Goal: Information Seeking & Learning: Learn about a topic

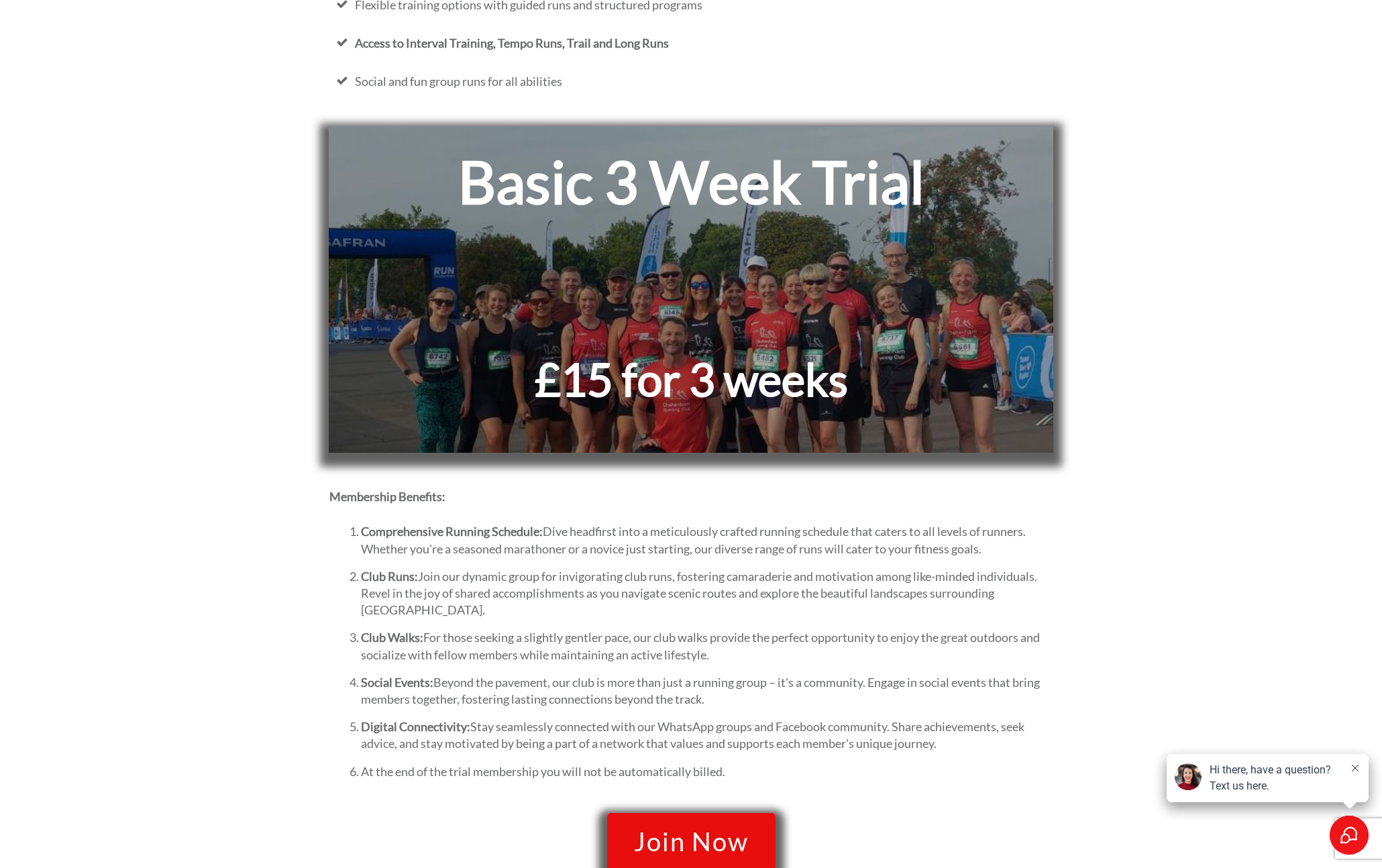
scroll to position [768, 0]
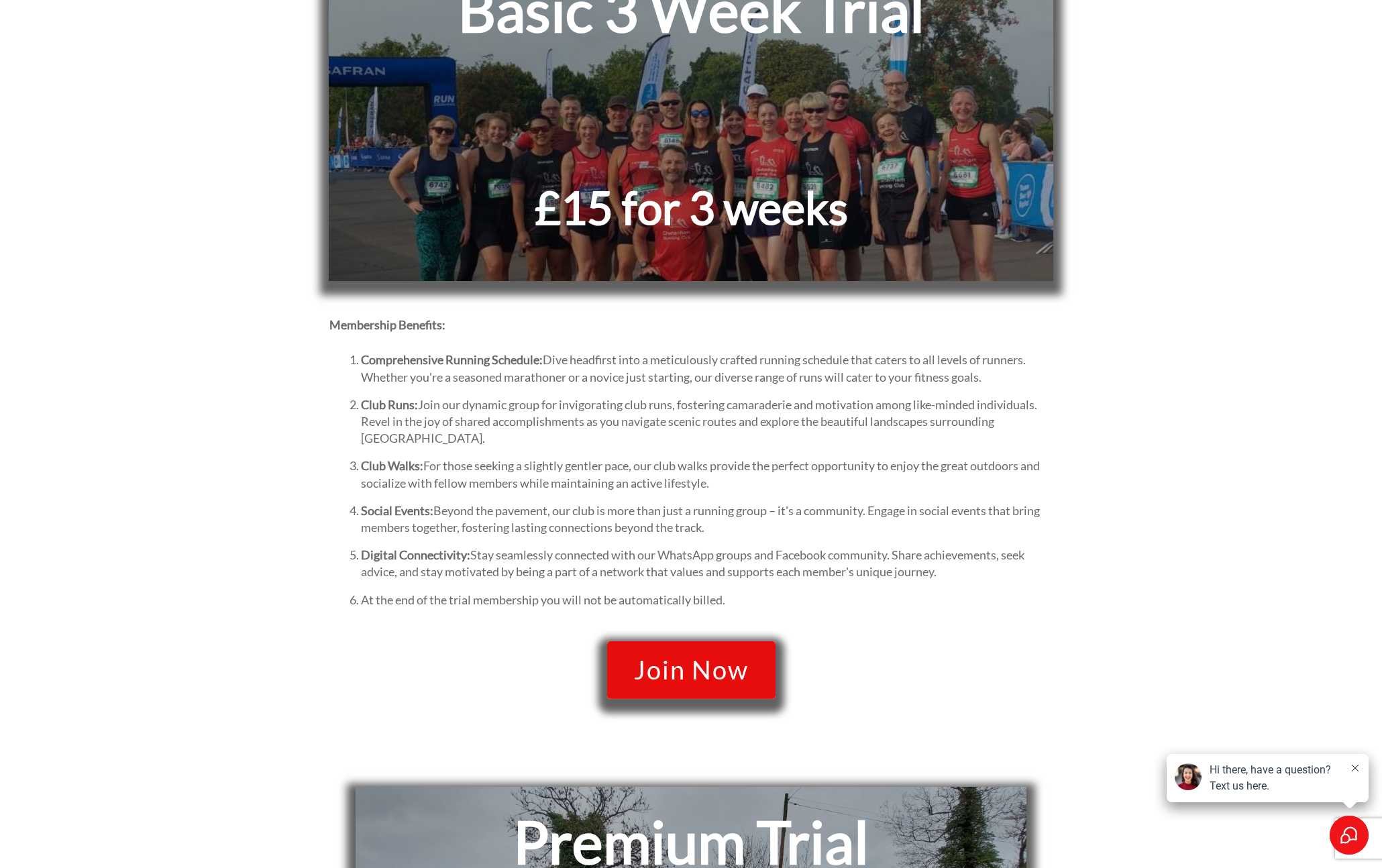
click at [723, 682] on span "Join Now" at bounding box center [691, 669] width 115 height 28
click at [1278, 782] on div "Hi there, have a question? Text us here." at bounding box center [1276, 779] width 132 height 33
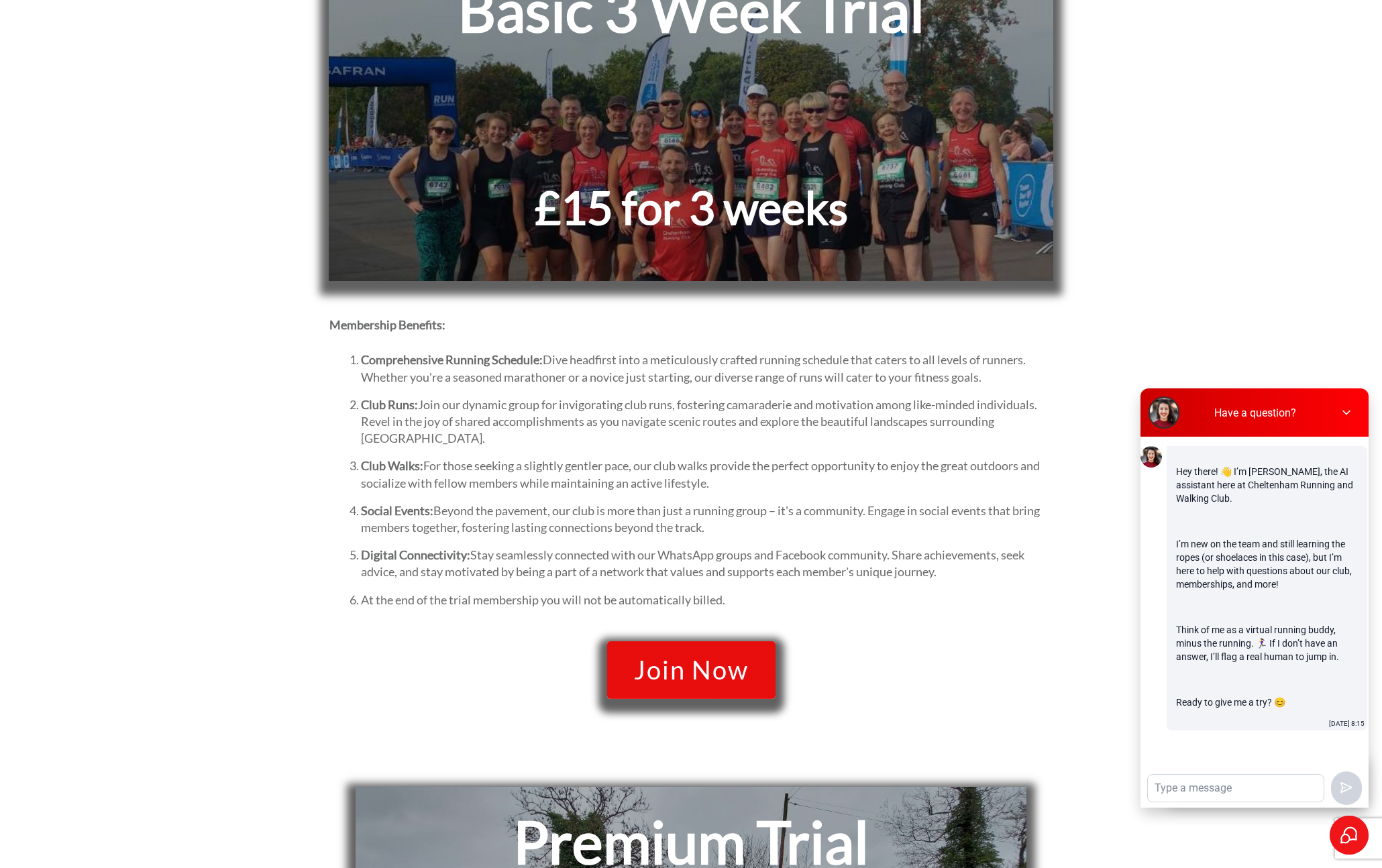
click at [1239, 793] on textarea at bounding box center [1235, 788] width 176 height 27
click at [1316, 791] on textarea "Basic membership cost" at bounding box center [1235, 788] width 176 height 27
type textarea "Basic membership cost?"
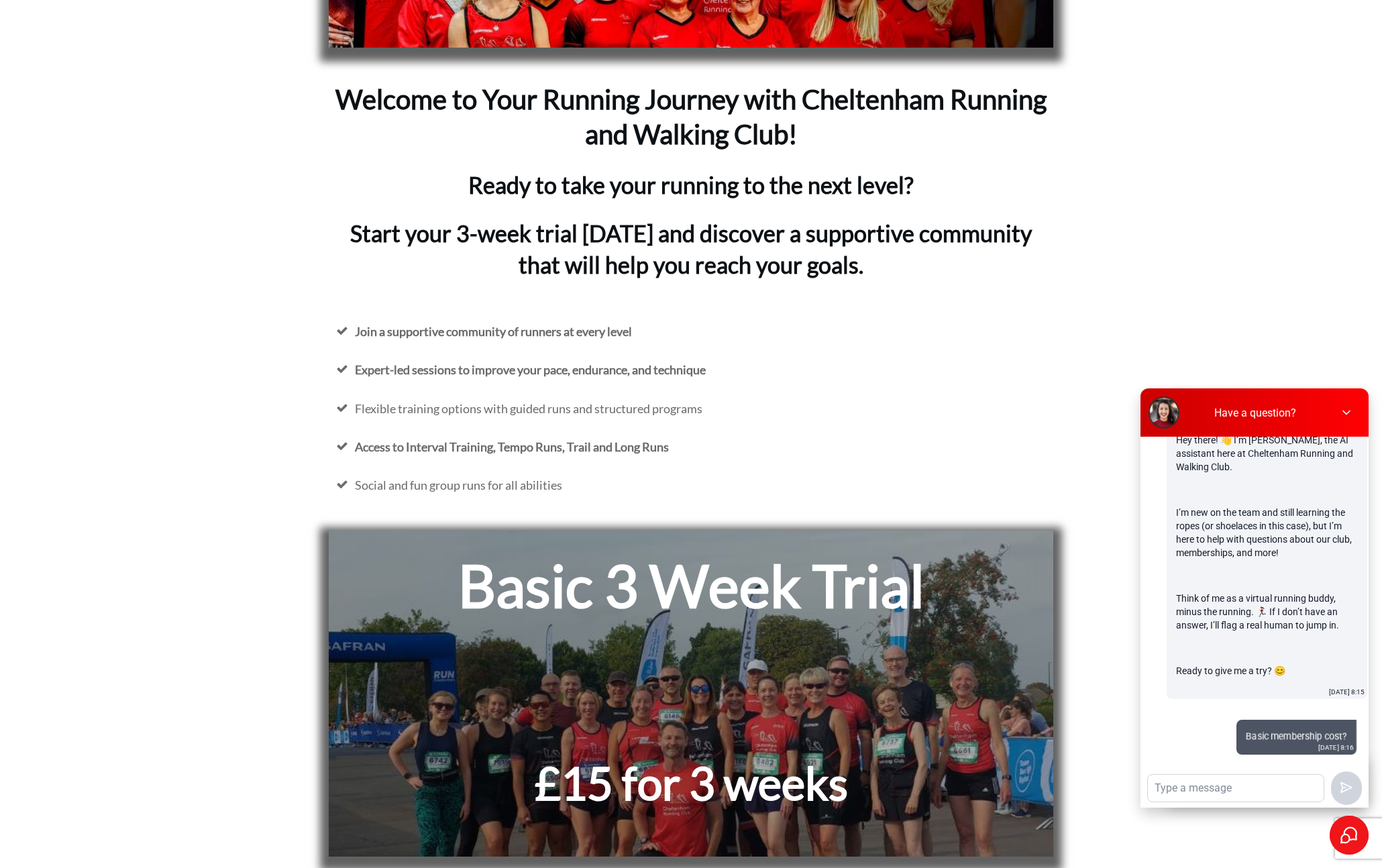
scroll to position [0, 0]
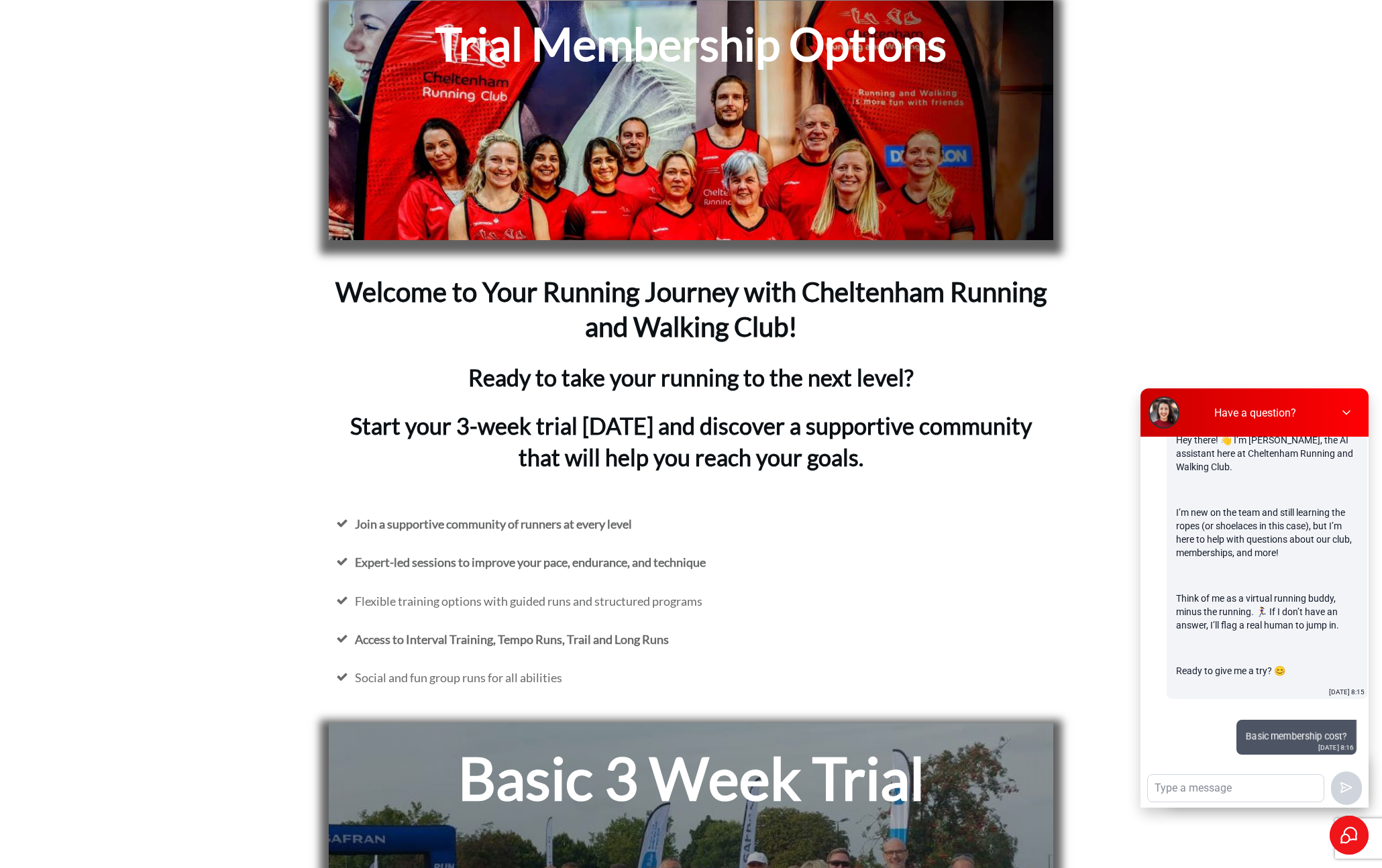
click at [571, 77] on h1 "Trial Membership Options" at bounding box center [691, 52] width 696 height 75
click at [1218, 786] on textarea at bounding box center [1235, 788] width 176 height 27
type textarea "Whats the cost of basic membership?"
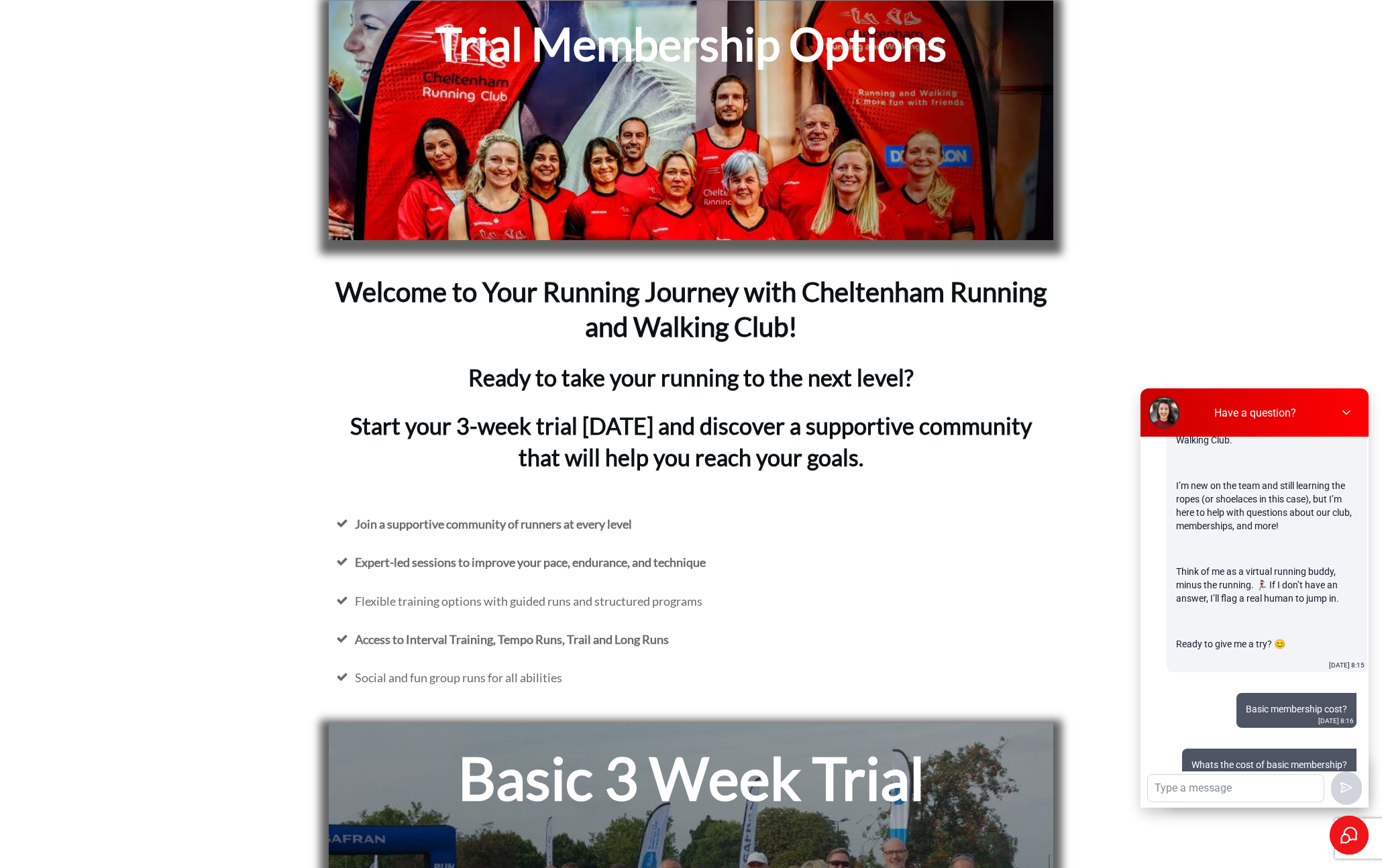
scroll to position [114, 0]
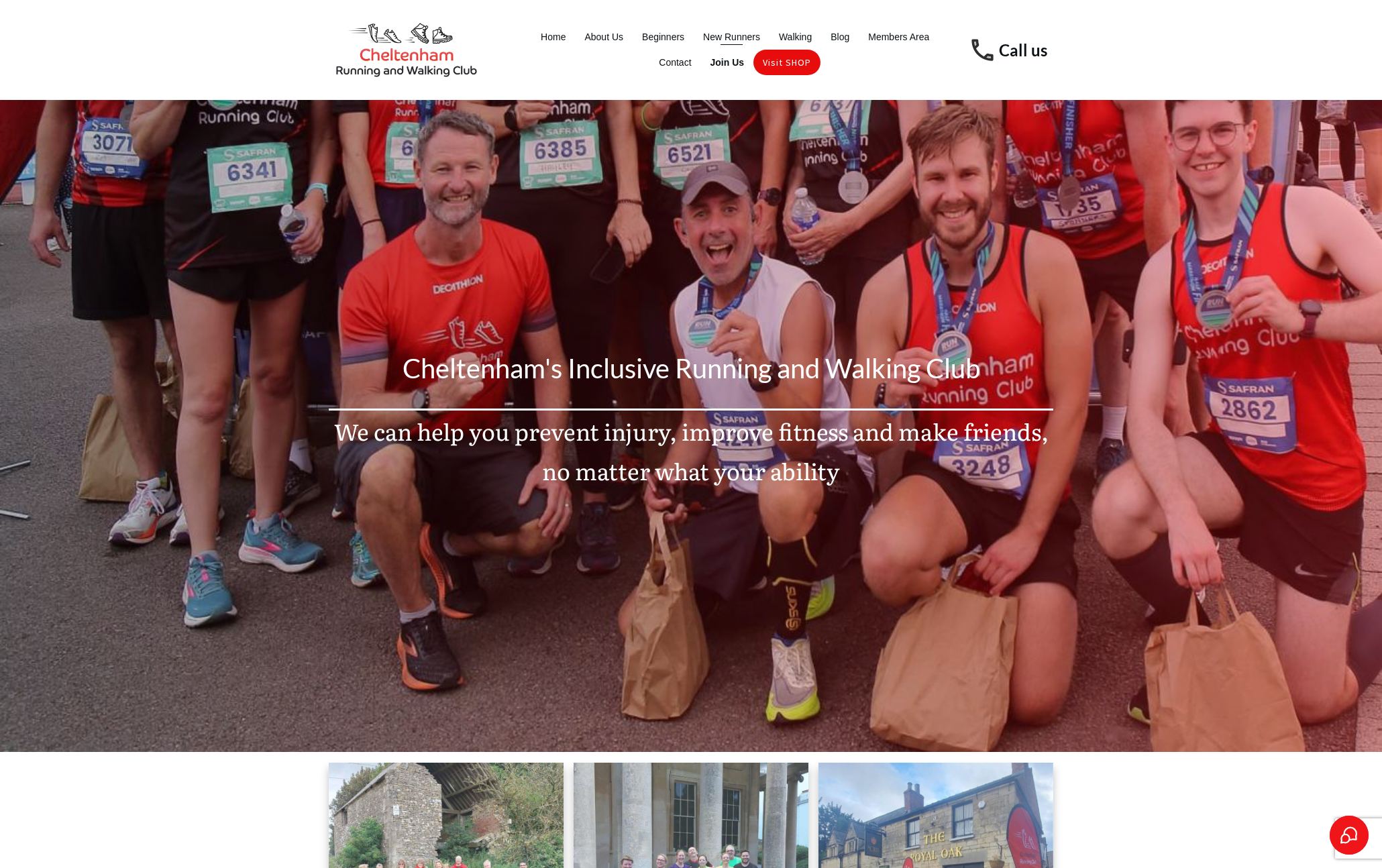
click at [733, 40] on span "New Runners" at bounding box center [731, 37] width 57 height 19
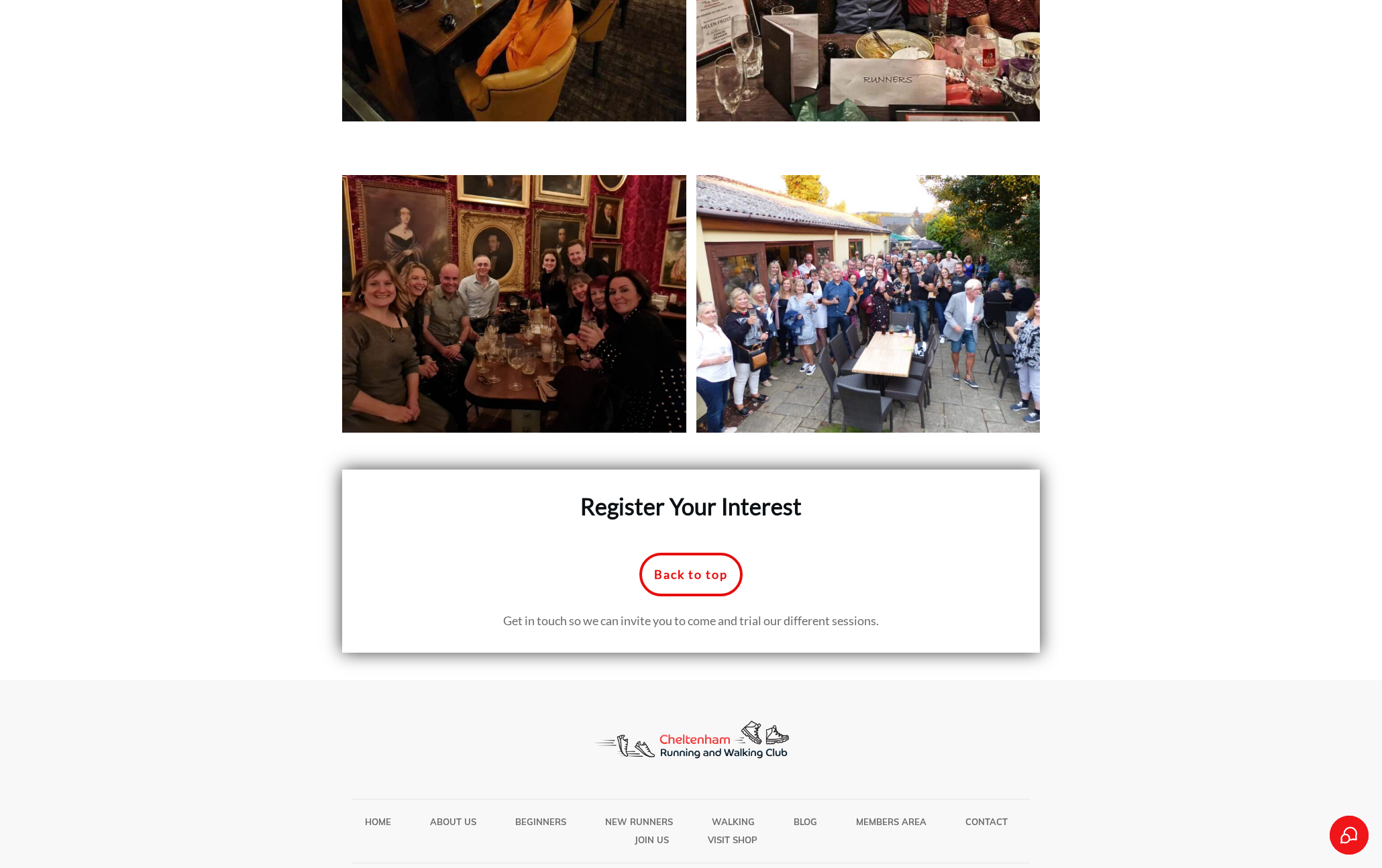
scroll to position [5930, 0]
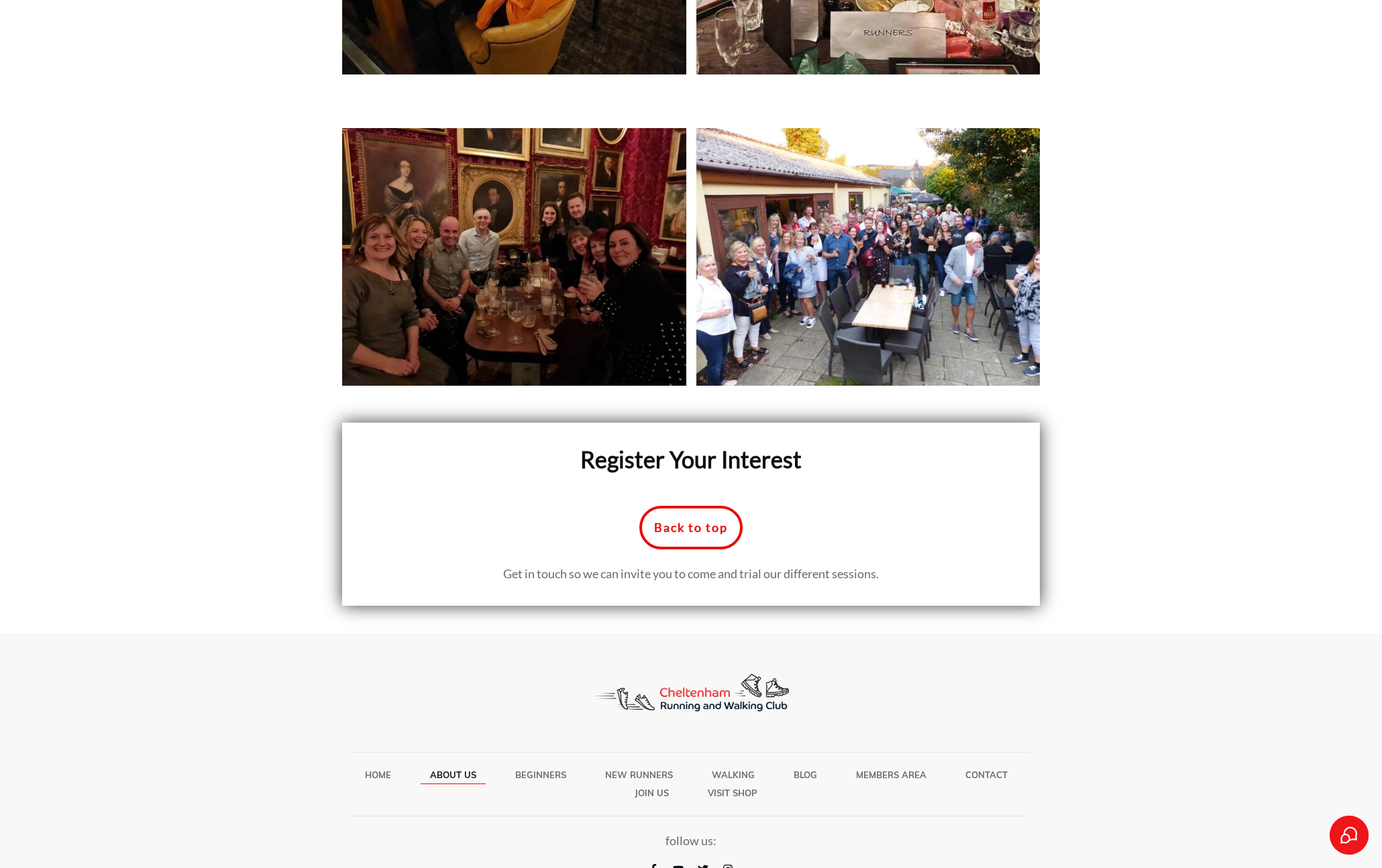
click at [439, 766] on span "About Us" at bounding box center [453, 775] width 46 height 17
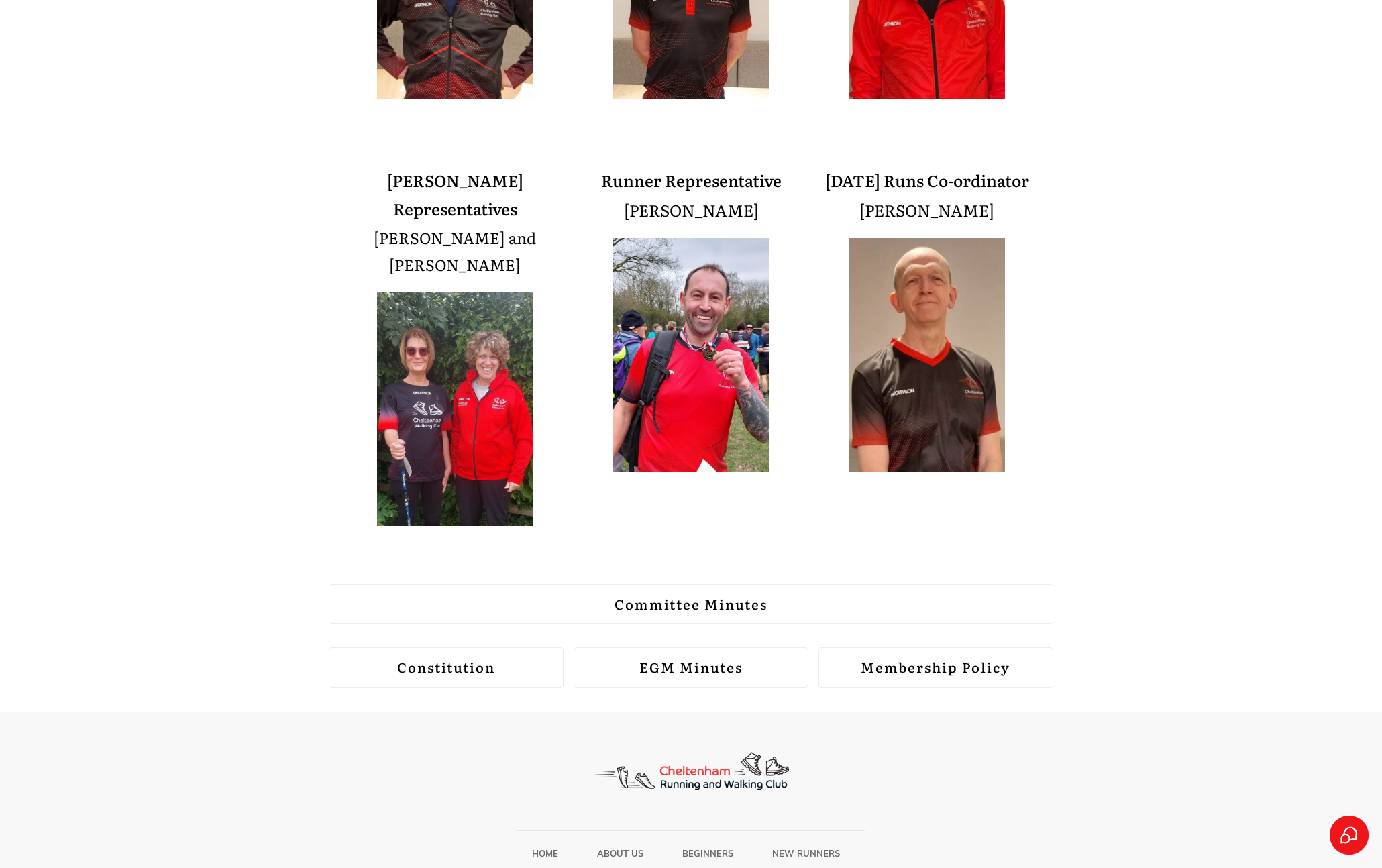
scroll to position [1372, 0]
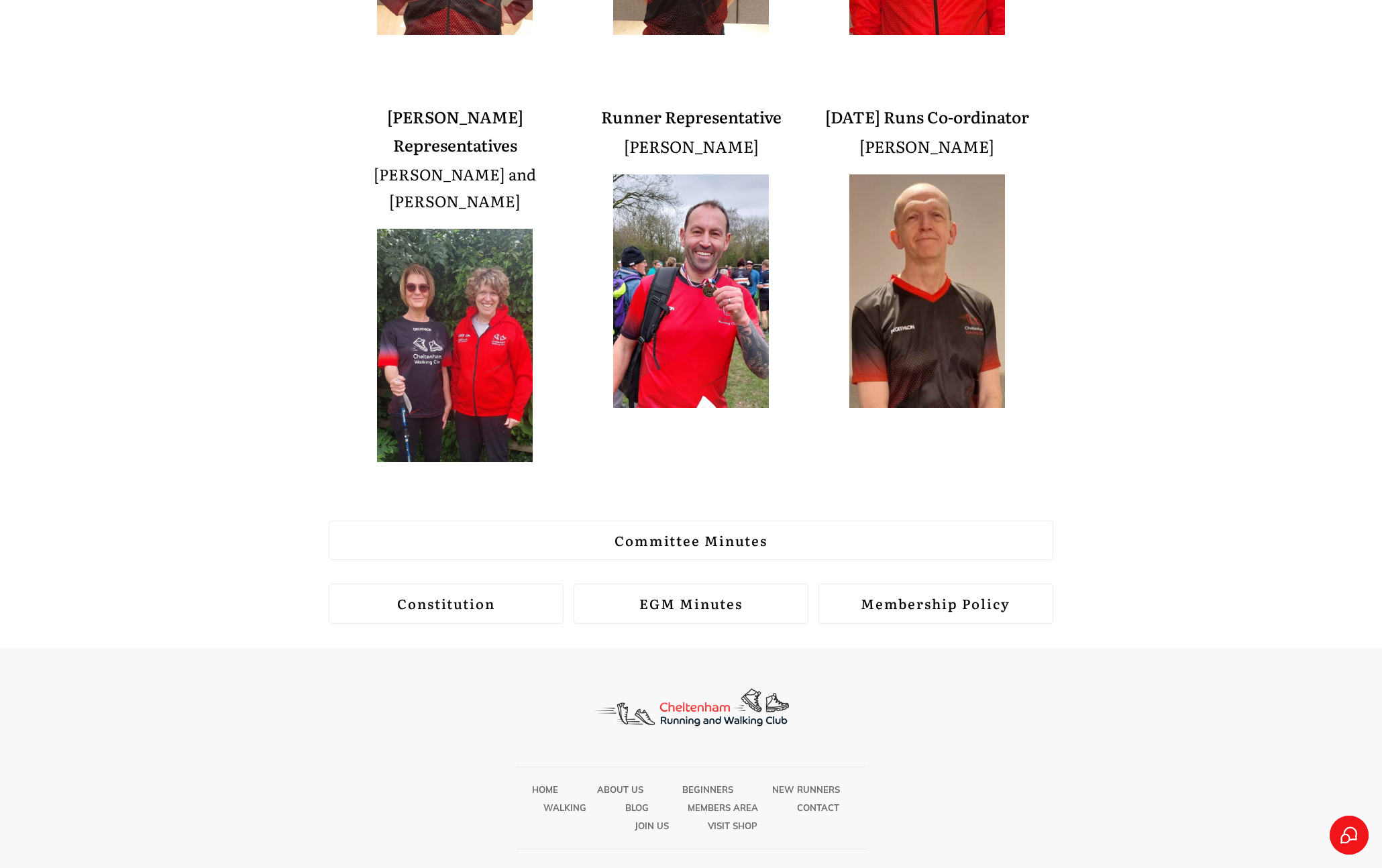
click at [959, 593] on strong "Membership Policy" at bounding box center [935, 602] width 150 height 20
click at [1356, 842] on icon "Select to open the chat widget" at bounding box center [1349, 835] width 17 height 17
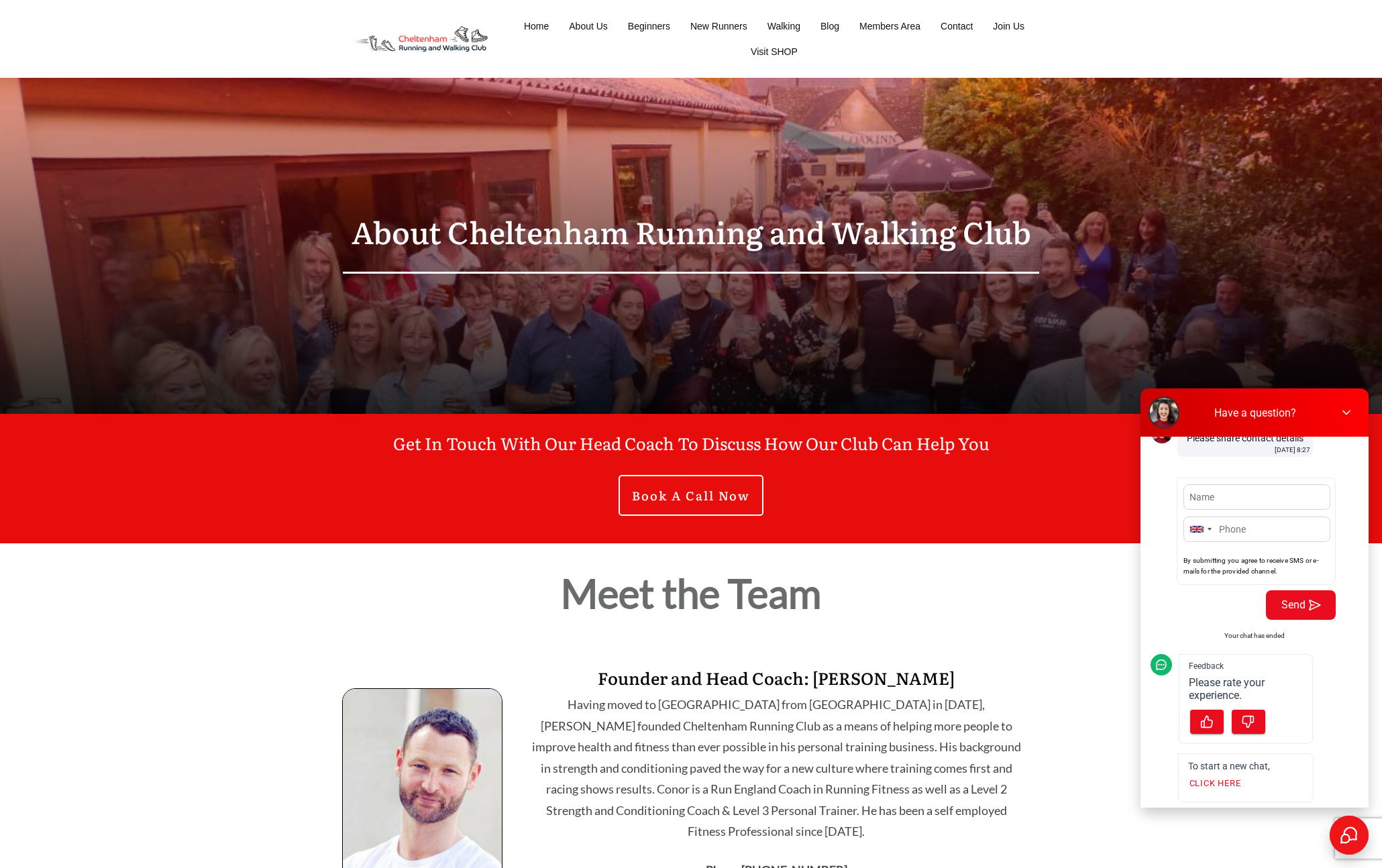
scroll to position [312, 0]
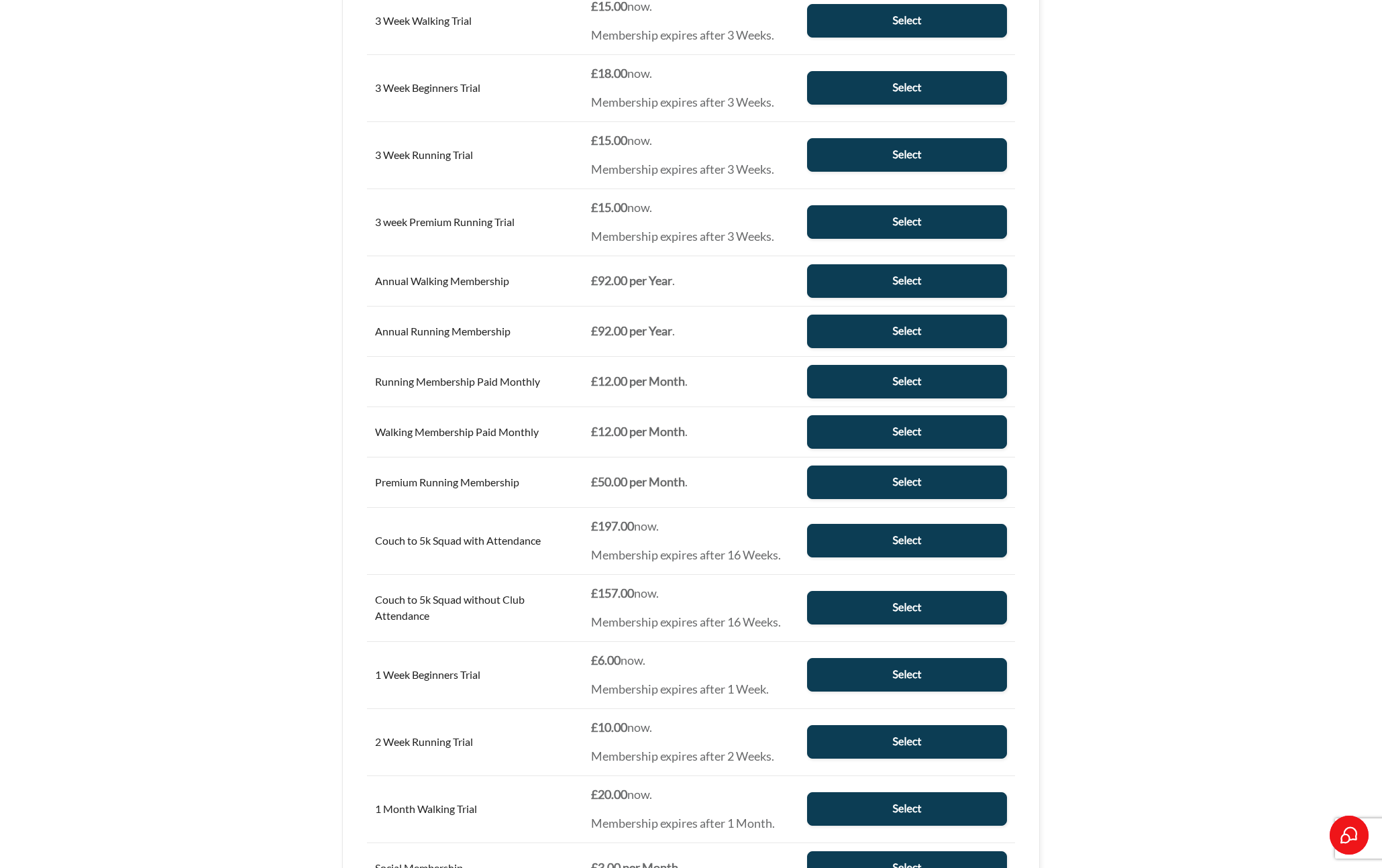
scroll to position [363, 0]
